Goal: Information Seeking & Learning: Check status

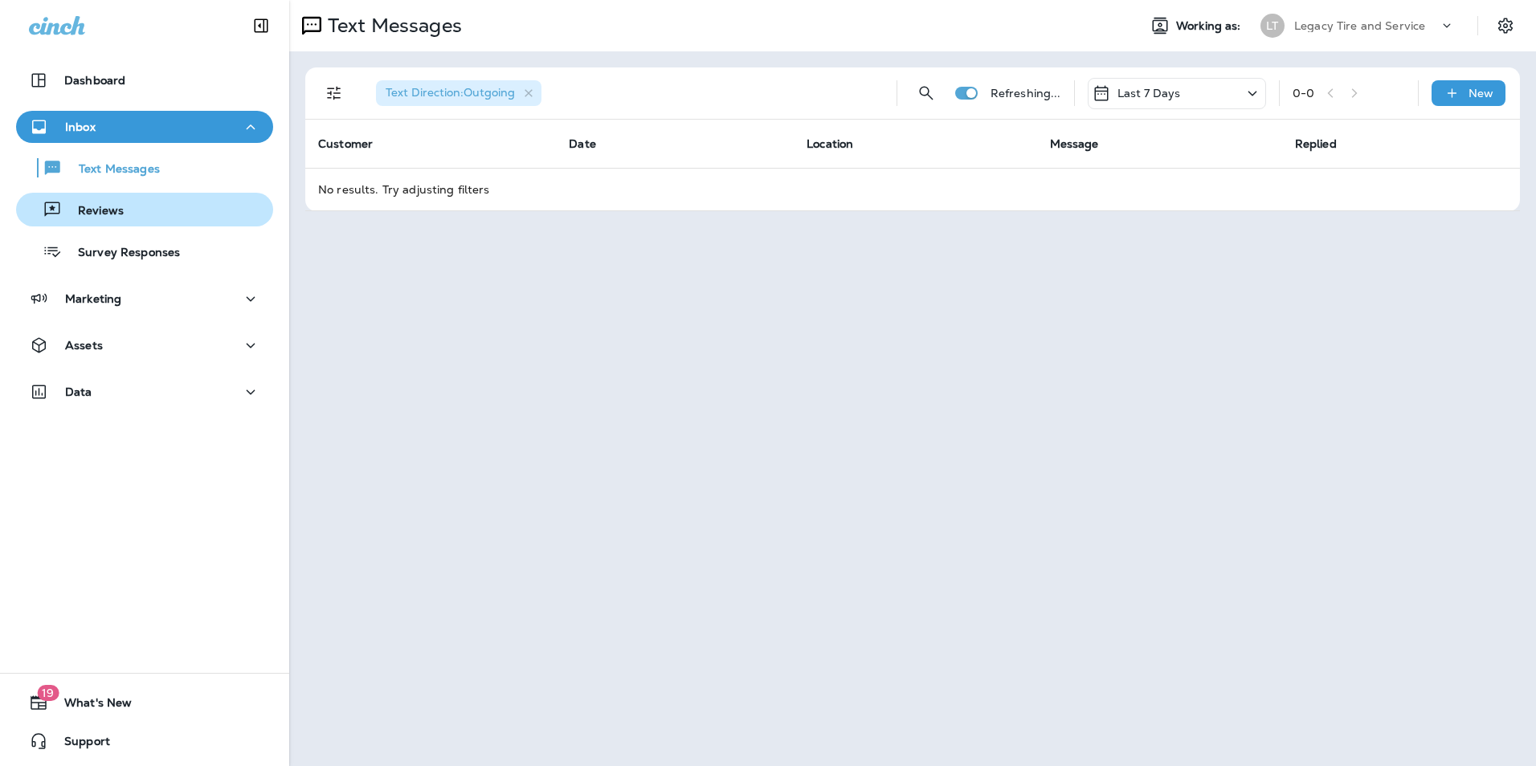
click at [74, 207] on p "Reviews" at bounding box center [93, 211] width 62 height 15
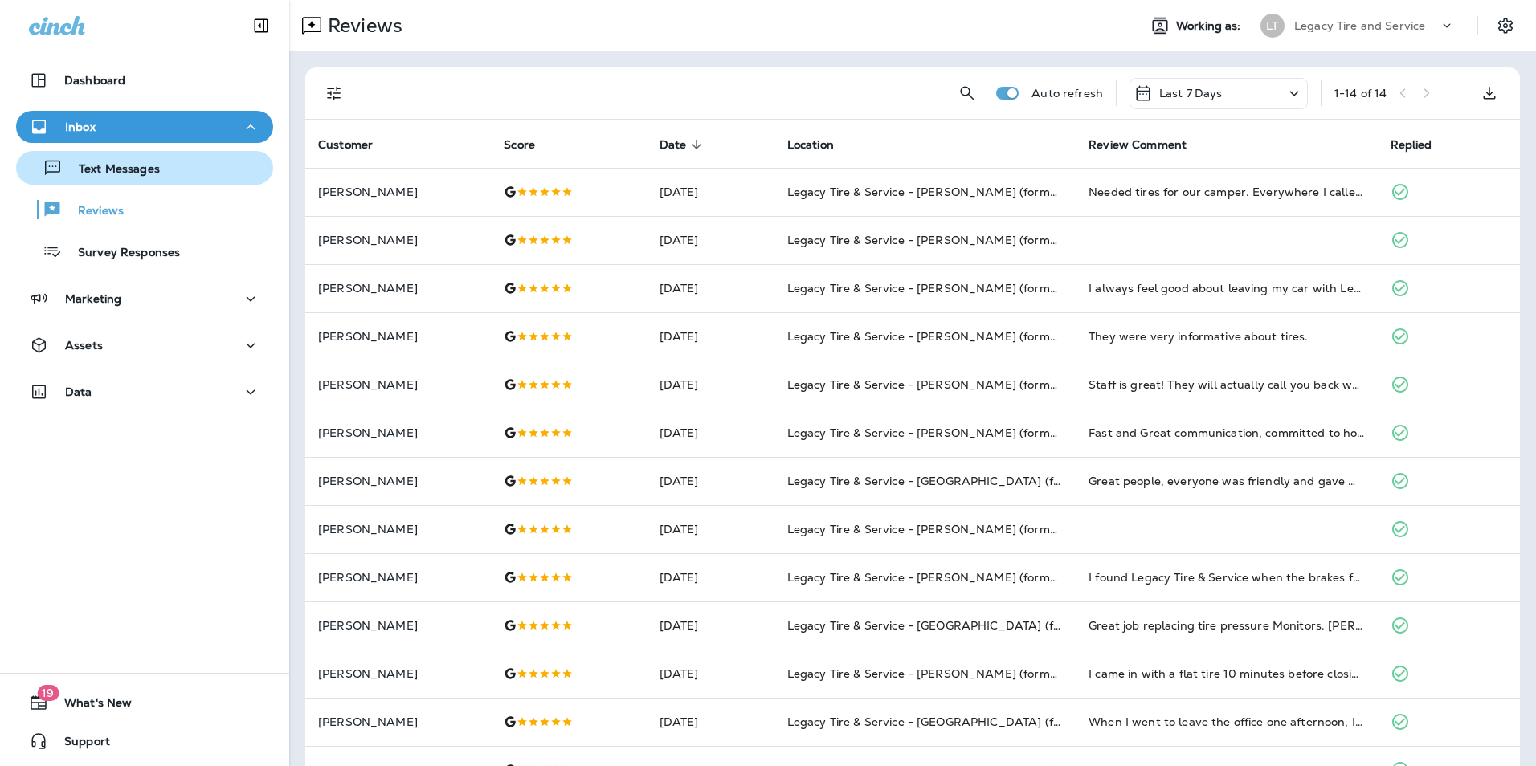
click at [172, 174] on div "Text Messages" at bounding box center [144, 168] width 244 height 24
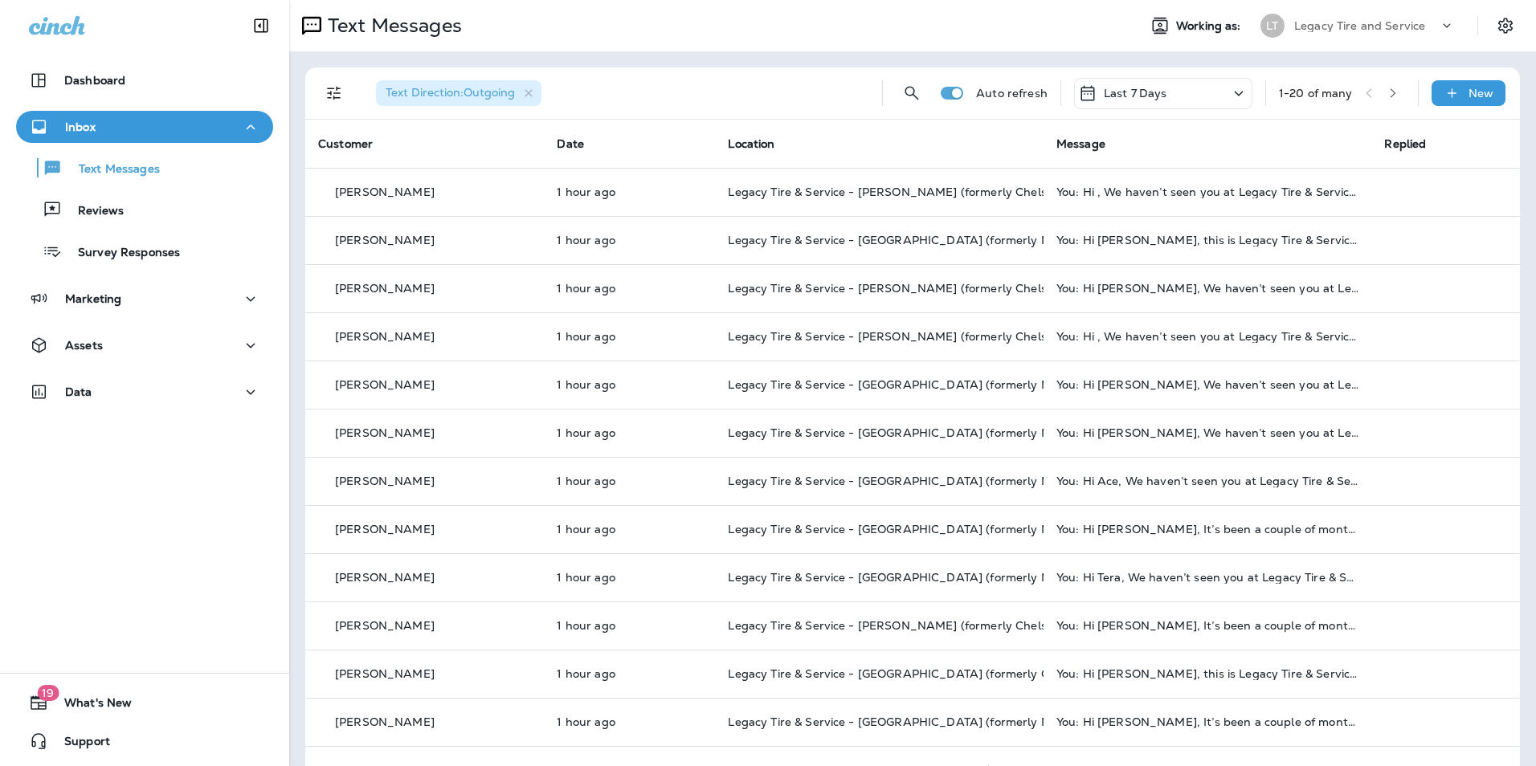
click at [313, 91] on div "Text Direction : Outgoing Auto refresh Last 7 Days 1 - 20 of many New" at bounding box center [912, 93] width 1215 height 52
click at [366, 91] on div "Text Direction : Outgoing" at bounding box center [616, 92] width 506 height 51
click at [343, 92] on icon "Filters" at bounding box center [334, 93] width 19 height 19
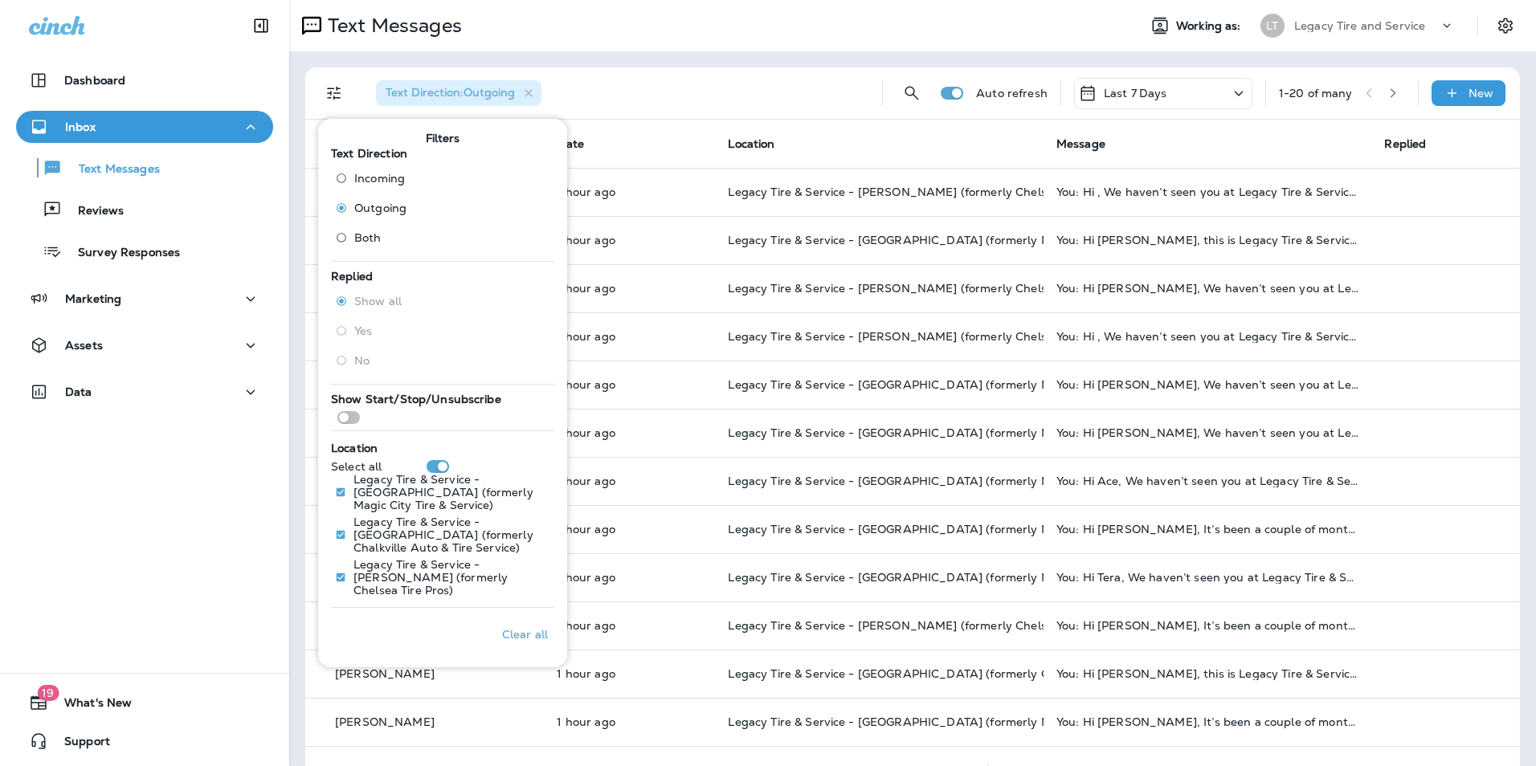
click at [372, 178] on span "Incoming" at bounding box center [379, 178] width 51 height 13
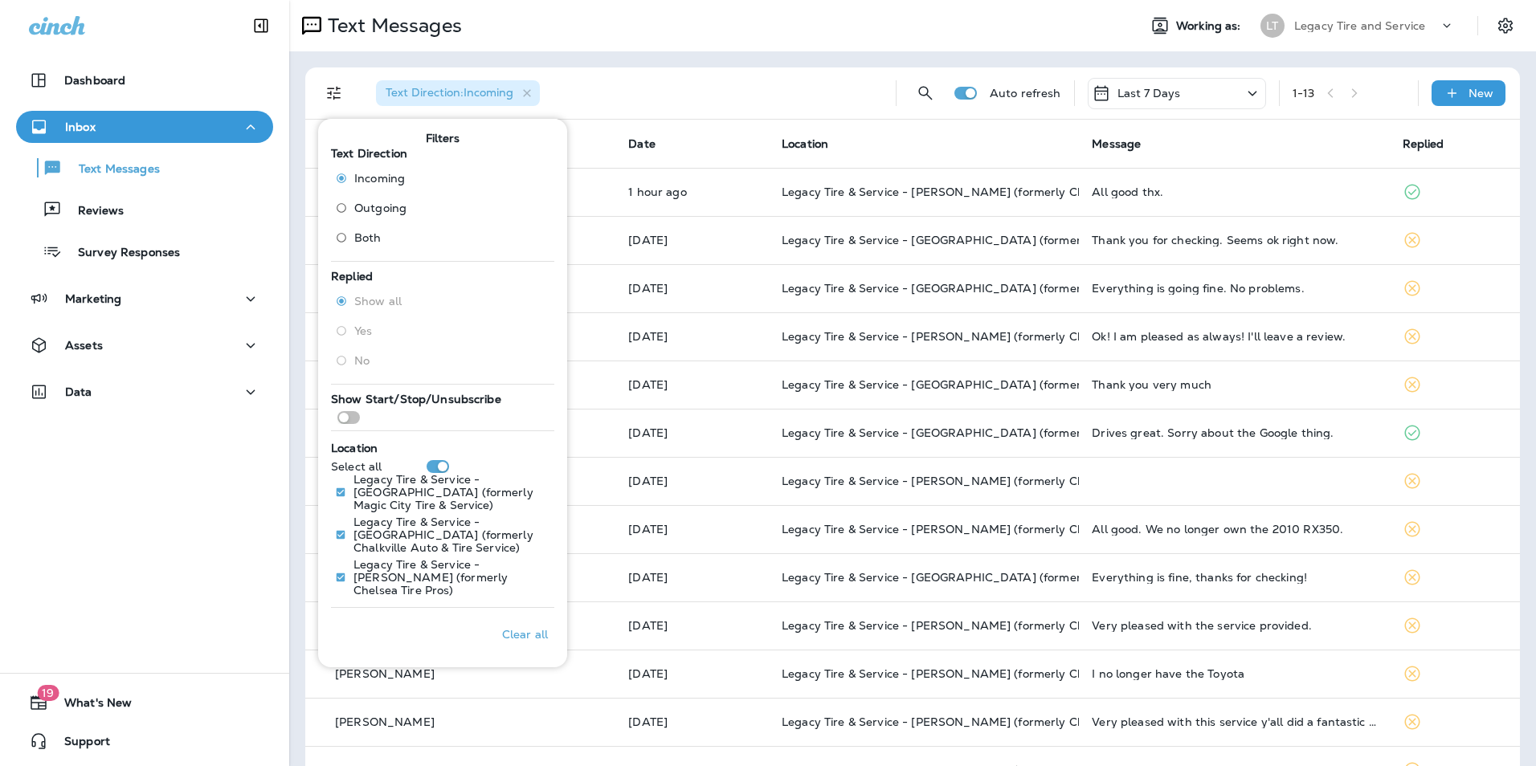
click at [628, 234] on p "[DATE]" at bounding box center [692, 240] width 128 height 13
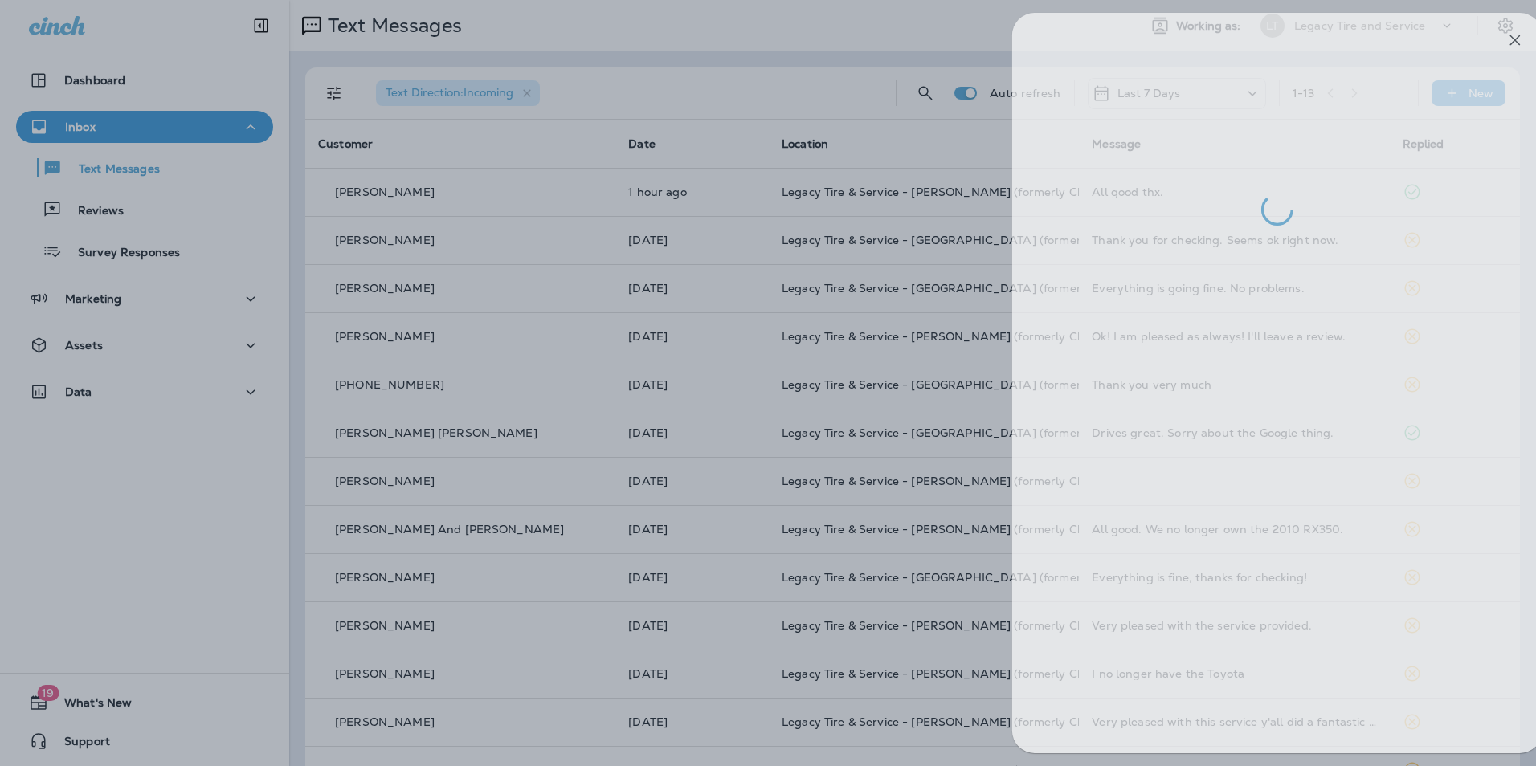
click at [673, 63] on div at bounding box center [795, 383] width 1536 height 766
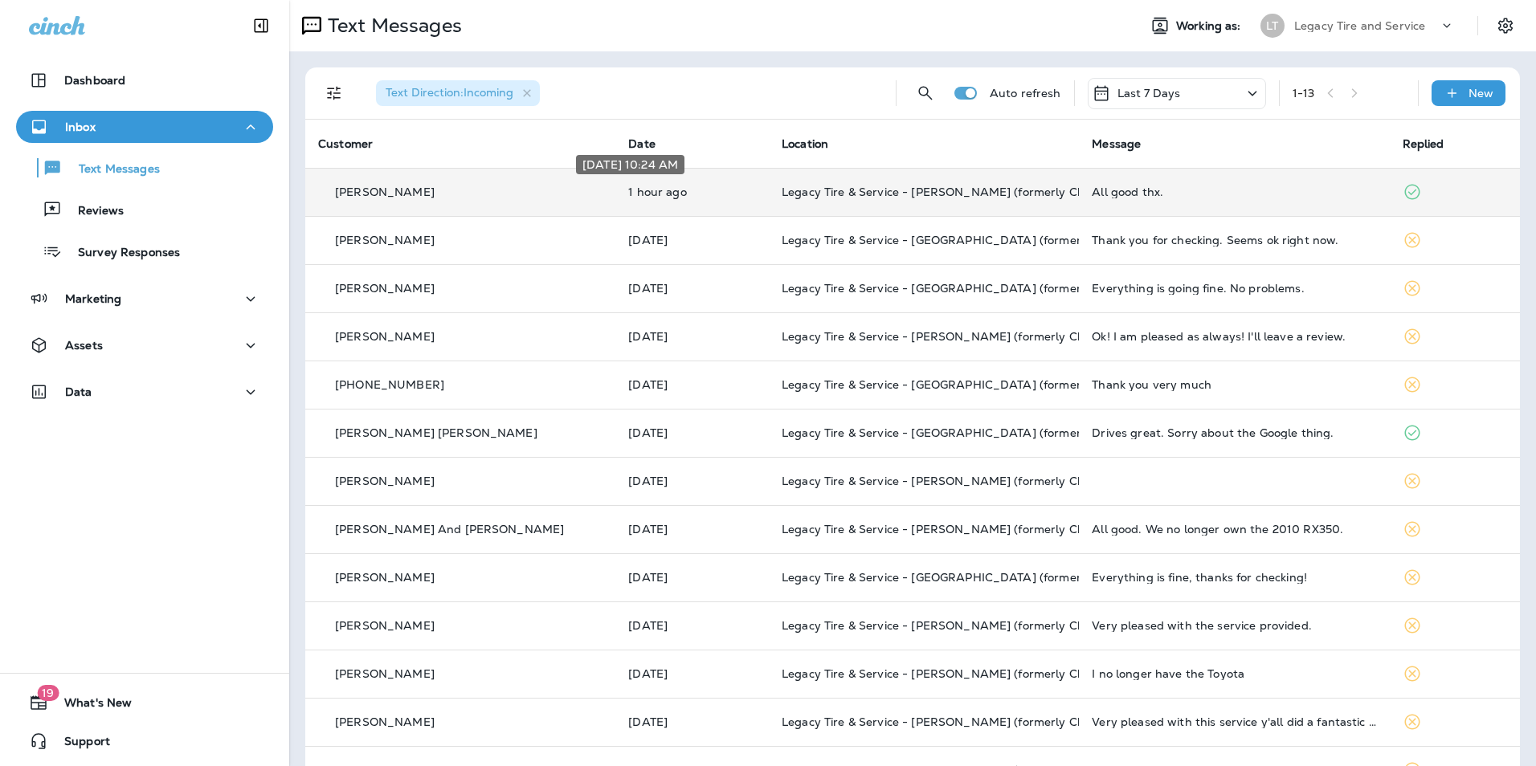
click at [668, 190] on p "1 hour ago" at bounding box center [692, 192] width 128 height 13
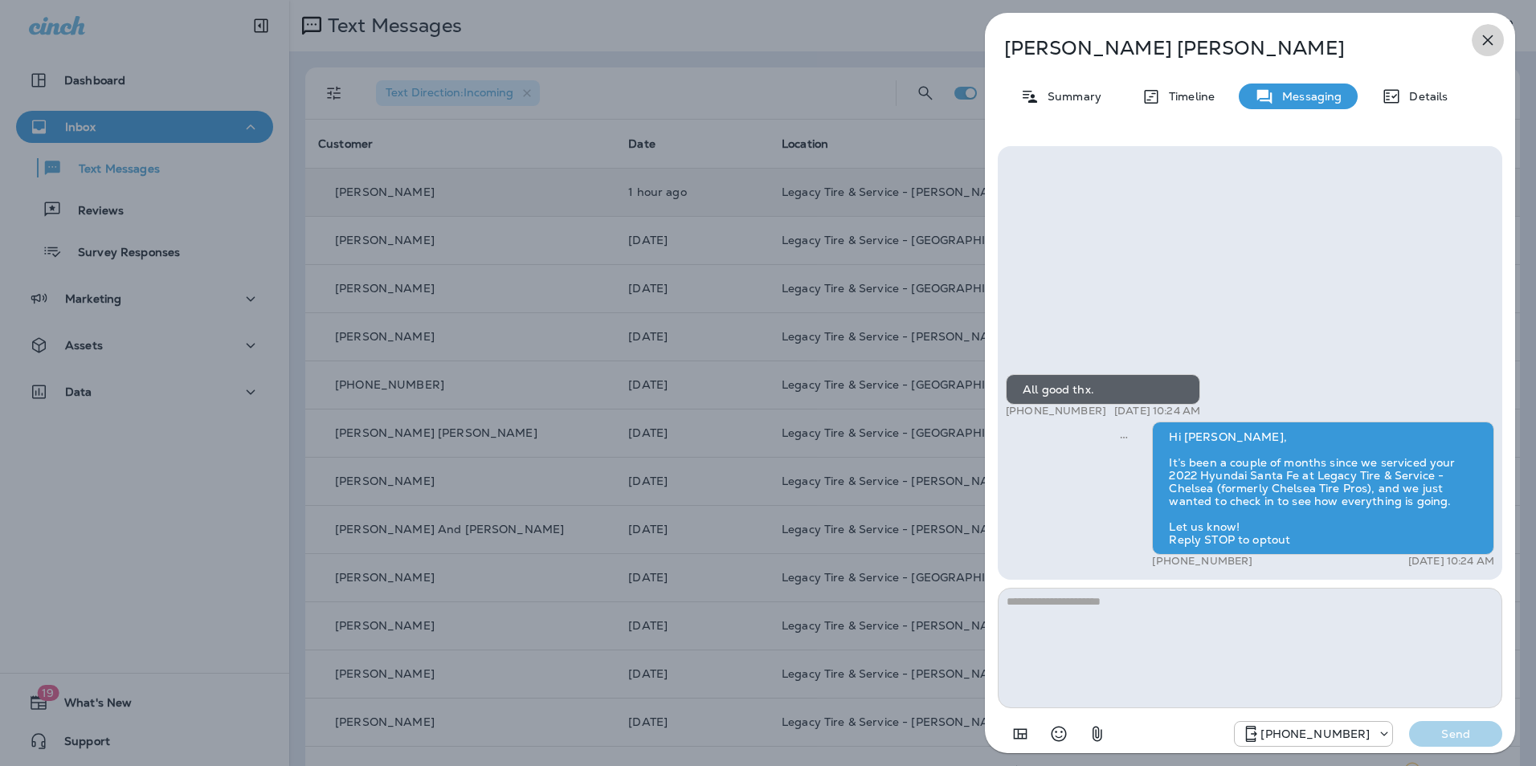
click at [1493, 36] on icon "button" at bounding box center [1488, 40] width 10 height 10
